Goal: Task Accomplishment & Management: Complete application form

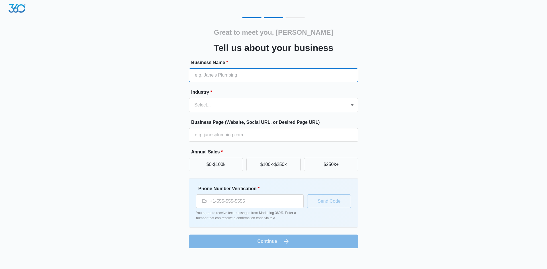
click at [216, 75] on input "Business Name *" at bounding box center [273, 75] width 169 height 14
type input "Metro Operations Ltd."
type input "[PHONE_NUMBER]"
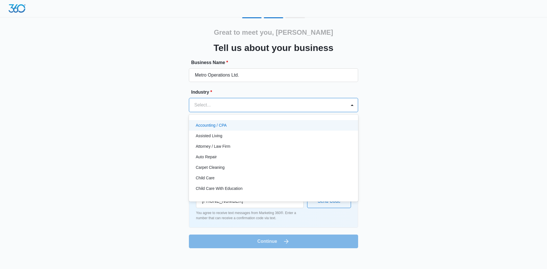
click at [229, 110] on div "Select..." at bounding box center [267, 105] width 157 height 14
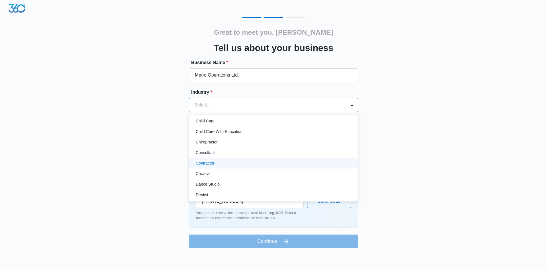
click at [218, 165] on div "Contractor" at bounding box center [273, 164] width 155 height 6
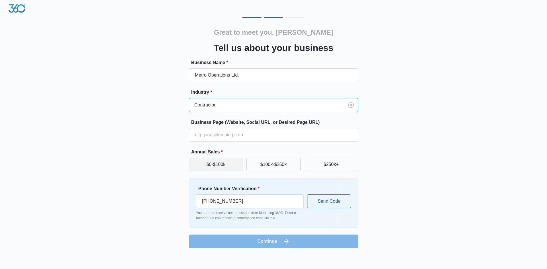
click at [233, 168] on button "$0-$100k" at bounding box center [216, 165] width 54 height 14
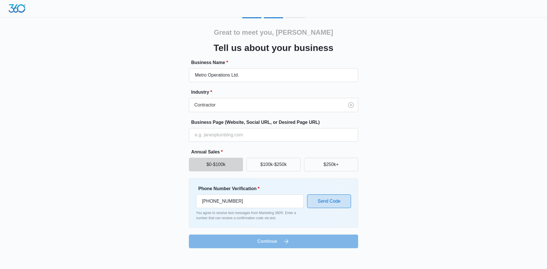
click at [330, 205] on button "Send Code" at bounding box center [329, 202] width 44 height 14
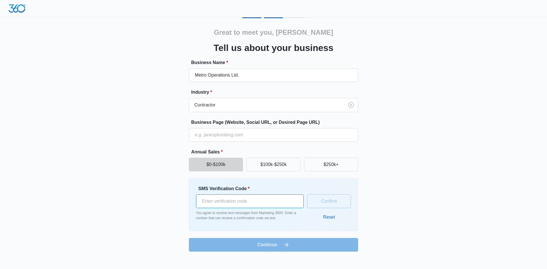
click at [226, 202] on input "SMS Verification Code *" at bounding box center [250, 202] width 108 height 14
type input "702350"
click at [328, 203] on button "Confirm" at bounding box center [329, 202] width 44 height 14
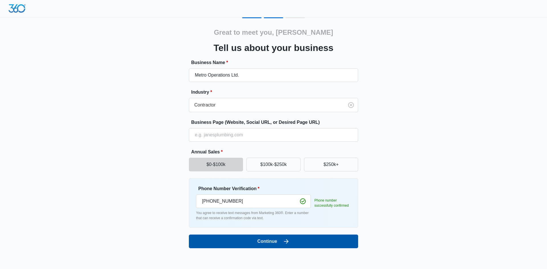
click at [285, 245] on icon "submit" at bounding box center [286, 241] width 7 height 7
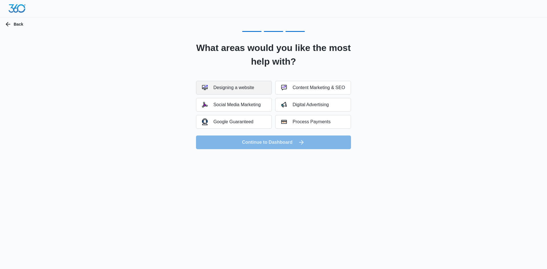
click at [230, 90] on div "Designing a website" at bounding box center [228, 88] width 52 height 6
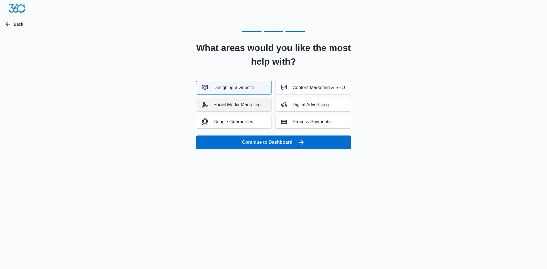
click at [227, 107] on div "Social Media Marketing" at bounding box center [231, 105] width 59 height 6
click at [304, 91] on button "Content Marketing & SEO" at bounding box center [313, 88] width 76 height 14
click at [305, 91] on button "Content Marketing & SEO" at bounding box center [313, 88] width 76 height 14
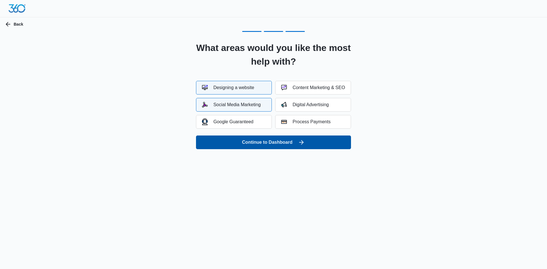
click at [280, 147] on button "Continue to Dashboard" at bounding box center [273, 143] width 155 height 14
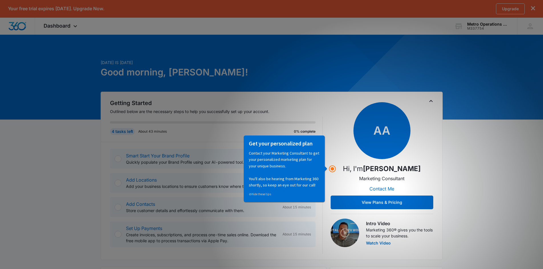
click at [272, 181] on p "Contact your Marketing Consultant to get your personalized marketing plan for y…" at bounding box center [284, 169] width 71 height 38
click at [319, 116] on div "Getting Started Outlined below are the necessary steps to help you successfully…" at bounding box center [212, 120] width 222 height 43
click at [271, 160] on p "Contact your Marketing Consultant to get your personalized marketing plan for y…" at bounding box center [284, 169] width 71 height 38
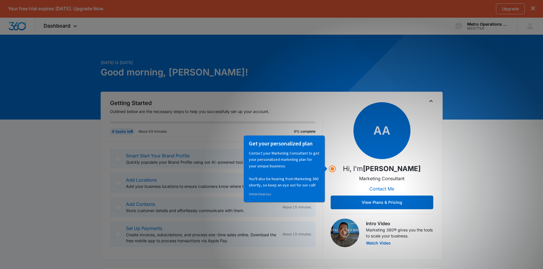
drag, startPoint x: 248, startPoint y: 194, endPoint x: 251, endPoint y: 197, distance: 3.7
click at [249, 196] on div "Get your personalized plan Contact your Marketing Consultant to get your person…" at bounding box center [284, 168] width 74 height 61
click at [259, 195] on link "⊘ Hide these tips" at bounding box center [260, 194] width 22 height 4
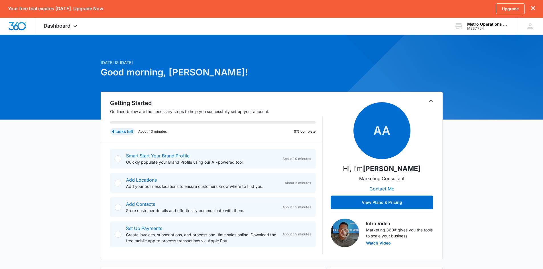
click at [118, 160] on div at bounding box center [118, 159] width 7 height 7
click at [396, 204] on button "View Plans & Pricing" at bounding box center [382, 203] width 103 height 14
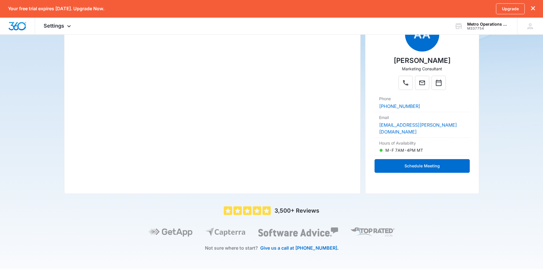
scroll to position [117, 0]
